Goal: Communication & Community: Participate in discussion

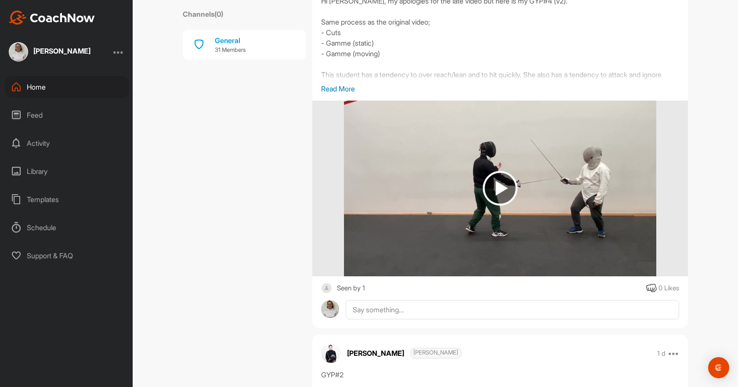
scroll to position [703, 0]
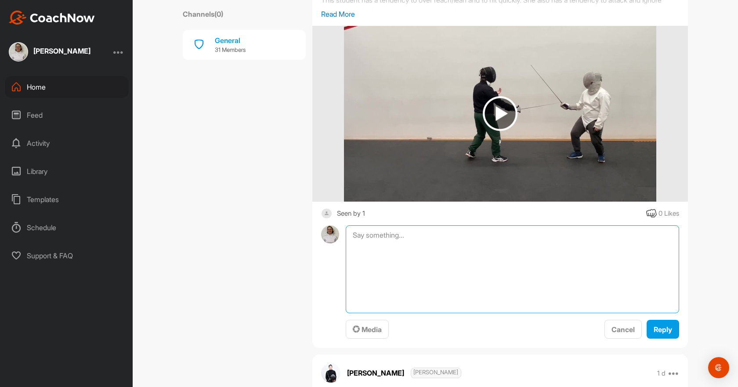
click at [469, 233] on textarea at bounding box center [512, 269] width 333 height 88
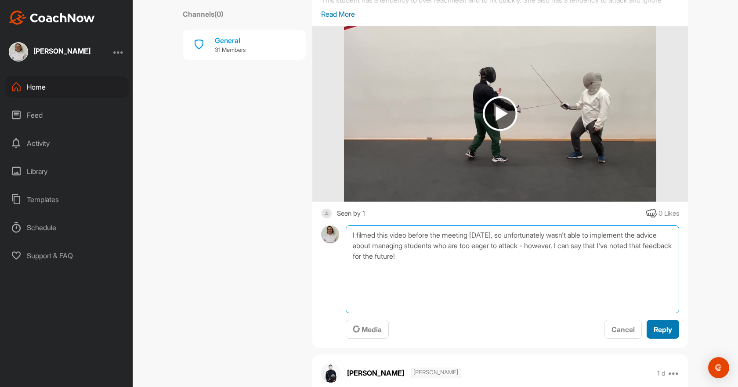
type textarea "I filmed this video before the meeting [DATE], so unfortunately wasn't able to …"
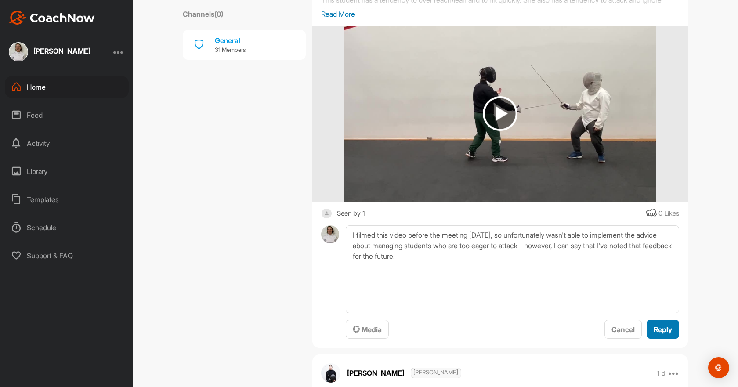
click at [661, 339] on button "Reply" at bounding box center [662, 329] width 32 height 19
